Goal: Complete application form

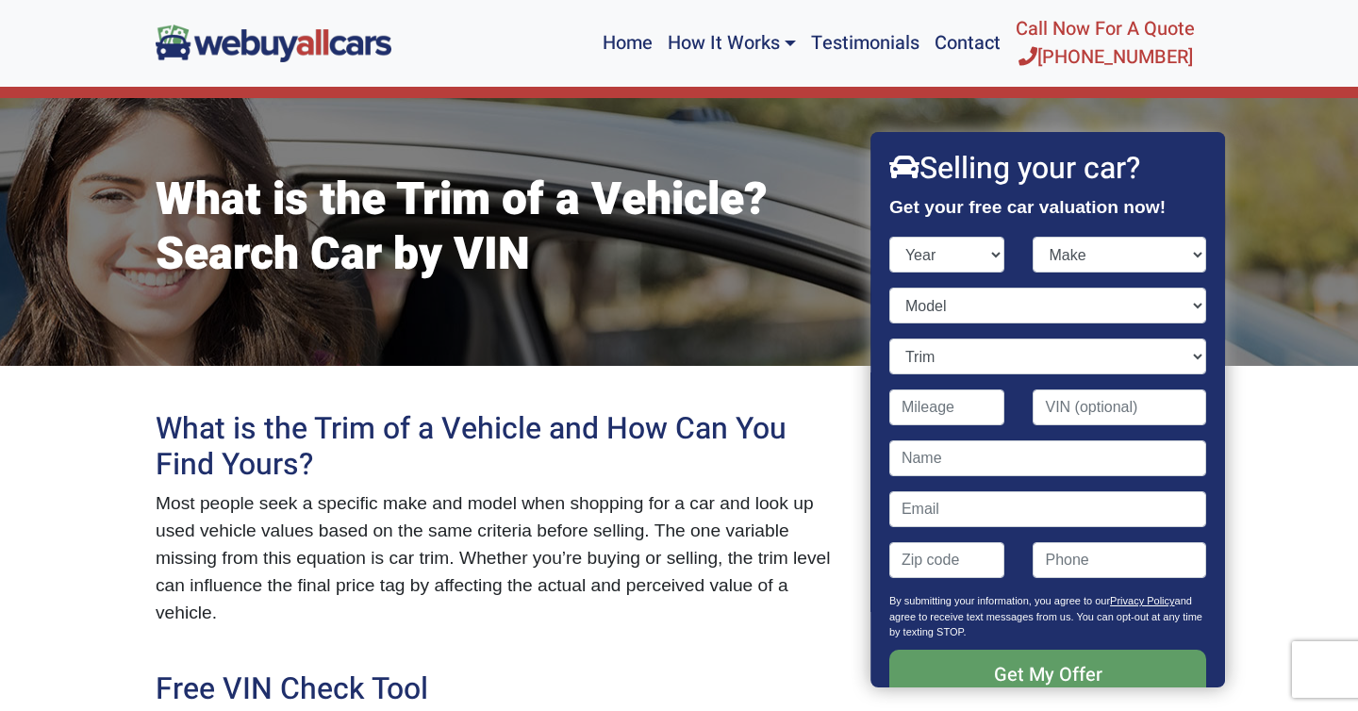
select select "2019"
click at [889, 237] on select "Year [DATE] 2024 2023 2022 2021 2020 2019 2018 2017 2016 2015 2014 2013 2012 20…" at bounding box center [947, 255] width 116 height 36
click at [1126, 256] on select "Make" at bounding box center [1121, 255] width 174 height 36
select select "Ford"
click at [1034, 237] on select "Make Acura Alfa Romeo Aston [PERSON_NAME] Audi Bentley BMW Buick Cadillac Chevr…" at bounding box center [1121, 255] width 174 height 36
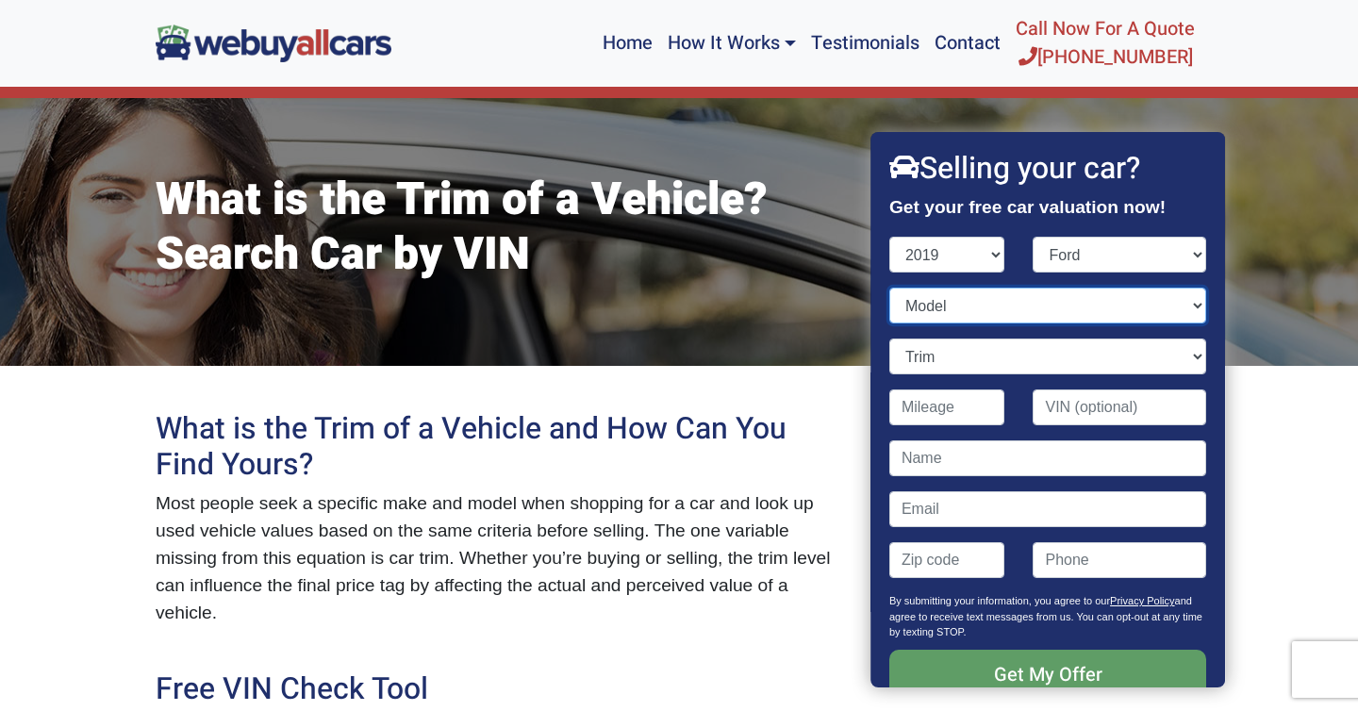
click at [1042, 317] on select "Model" at bounding box center [1047, 306] width 317 height 36
select select "Escape"
click at [889, 288] on select "Model EcoSport Edge Escape Expedition Explorer F-150 F-250 Super Duty F-350 Sup…" at bounding box center [1047, 306] width 317 height 36
click at [1004, 362] on select "Trim" at bounding box center [1047, 357] width 317 height 36
click at [1109, 406] on input "Contact form" at bounding box center [1121, 407] width 174 height 36
